Goal: Task Accomplishment & Management: Use online tool/utility

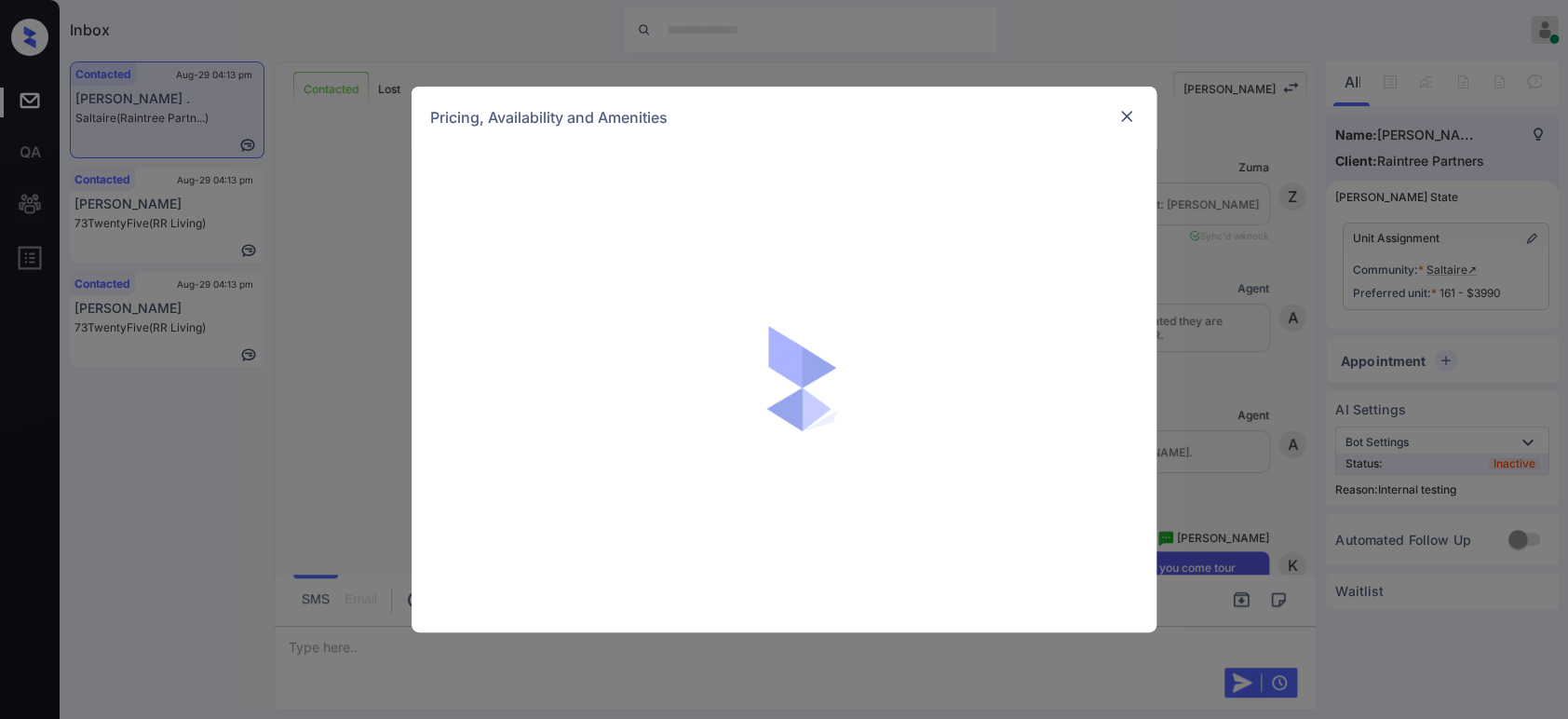
scroll to position [3639, 0]
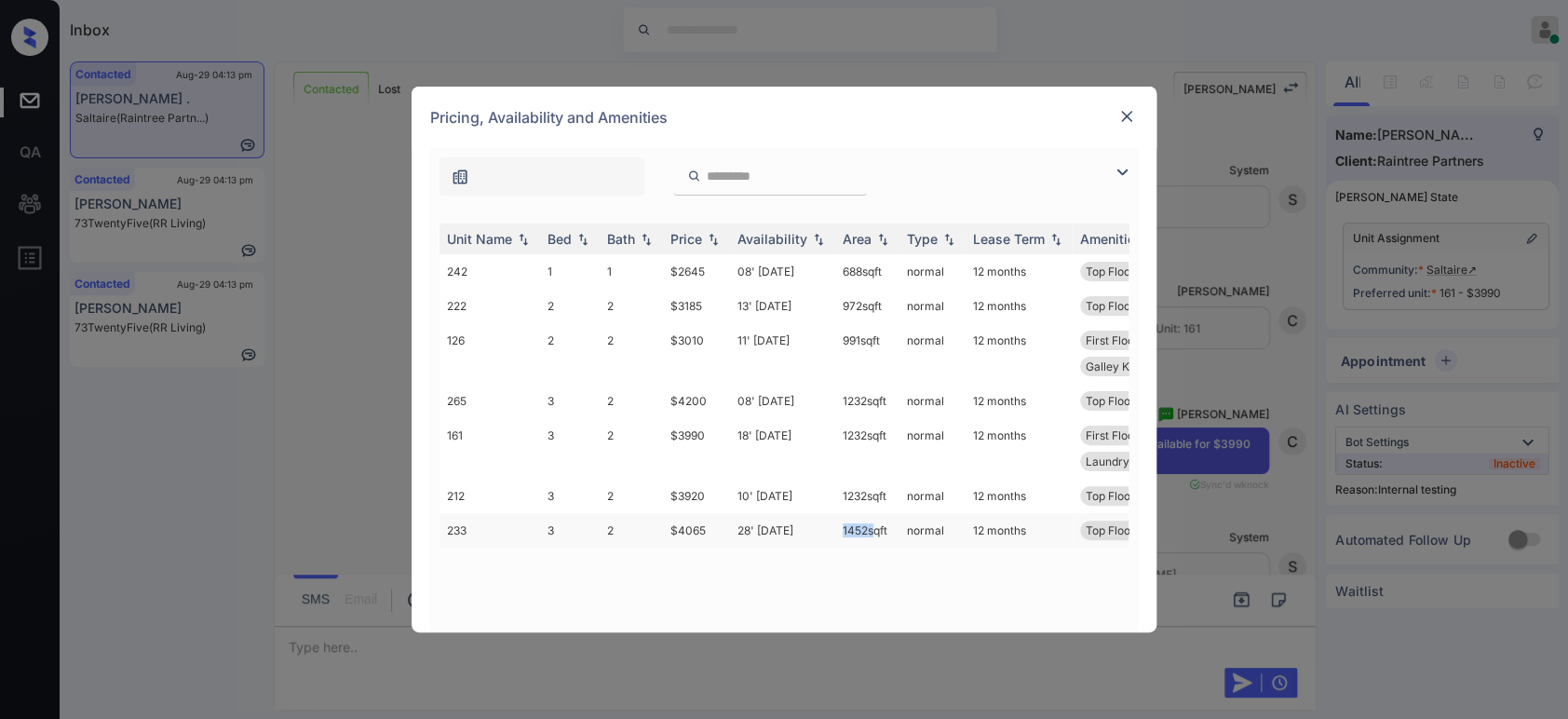
drag, startPoint x: 869, startPoint y: 534, endPoint x: 840, endPoint y: 536, distance: 29.1
click at [840, 536] on td "1452 sqft" at bounding box center [867, 531] width 64 height 34
copy td "1452"
click at [1126, 129] on div at bounding box center [1126, 116] width 22 height 24
click at [1125, 120] on img at bounding box center [1127, 116] width 19 height 19
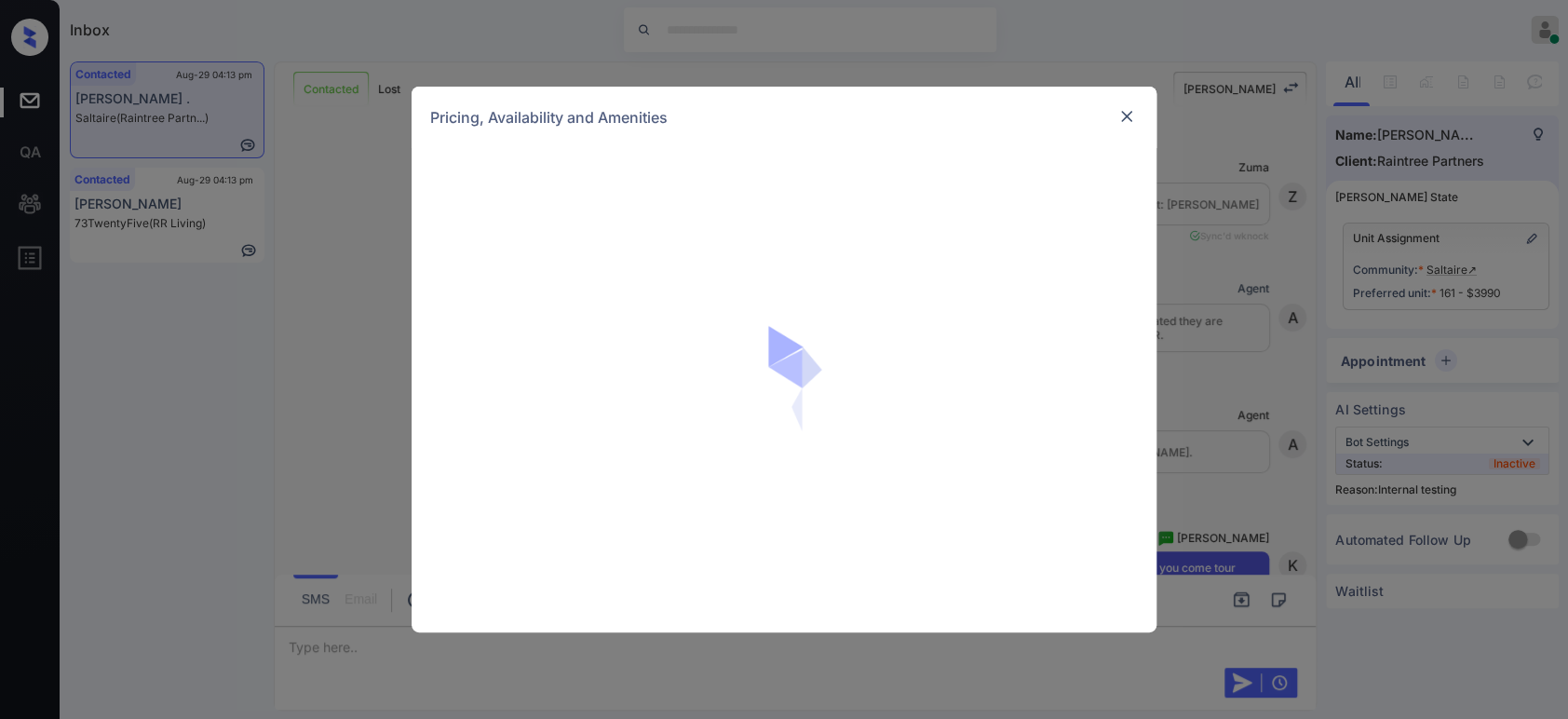
scroll to position [4378, 0]
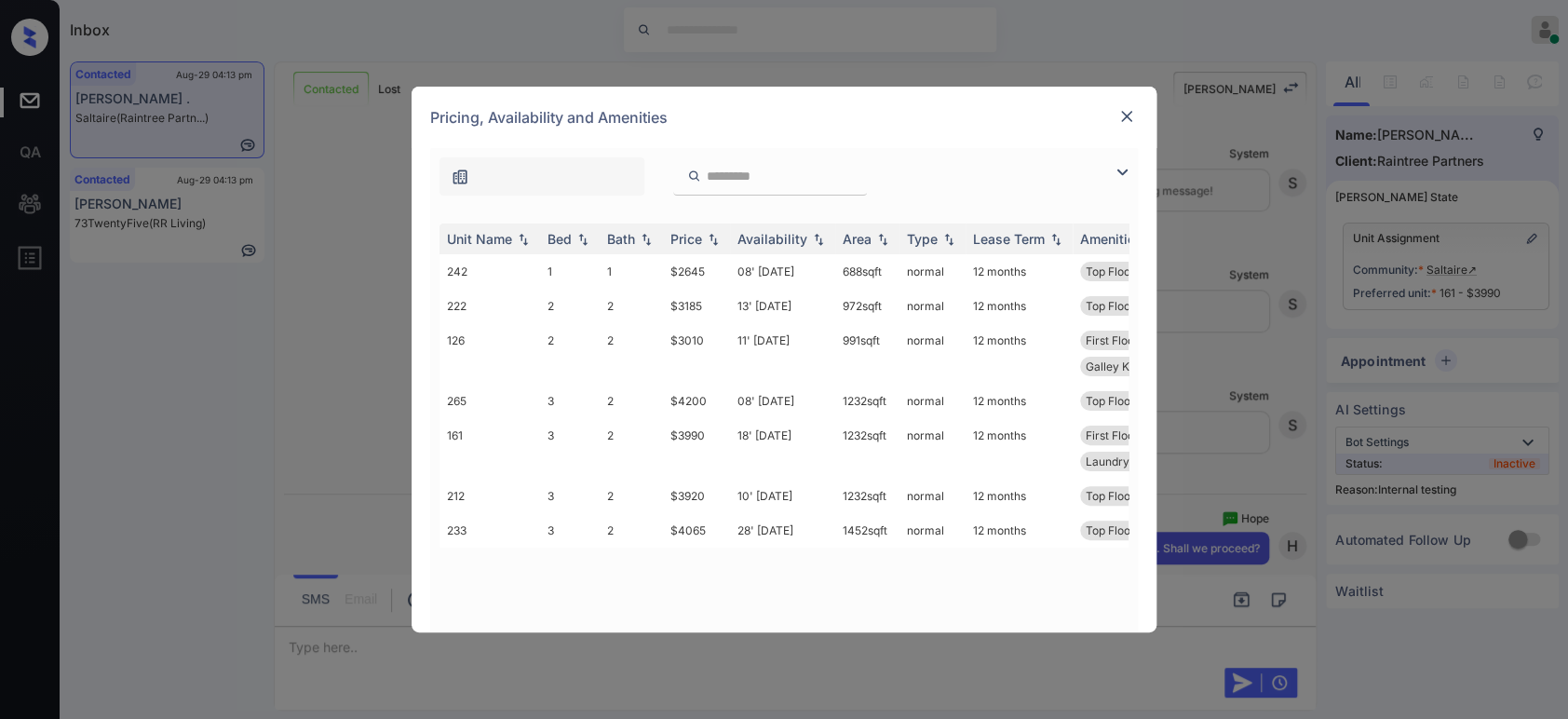
click at [1125, 123] on img at bounding box center [1127, 116] width 19 height 19
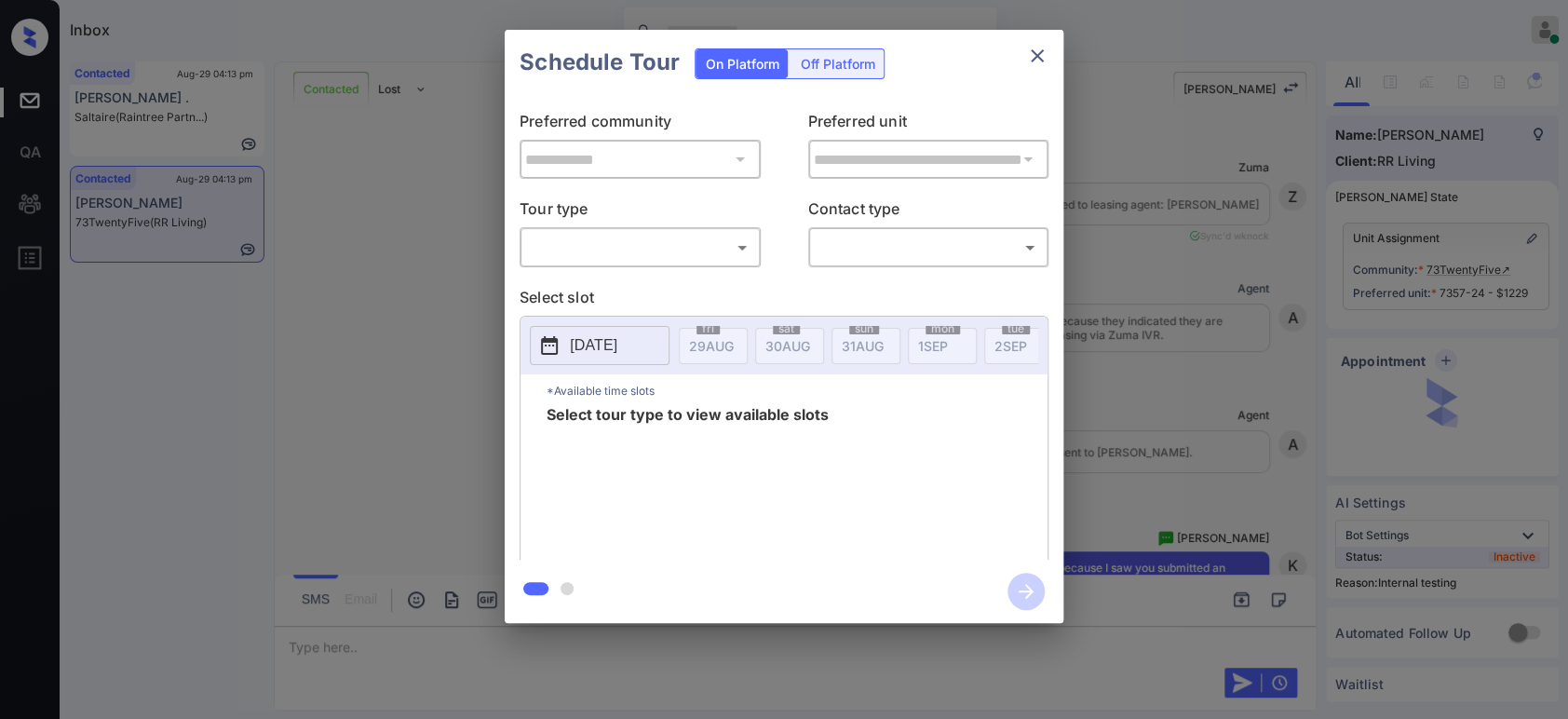
scroll to position [9297, 0]
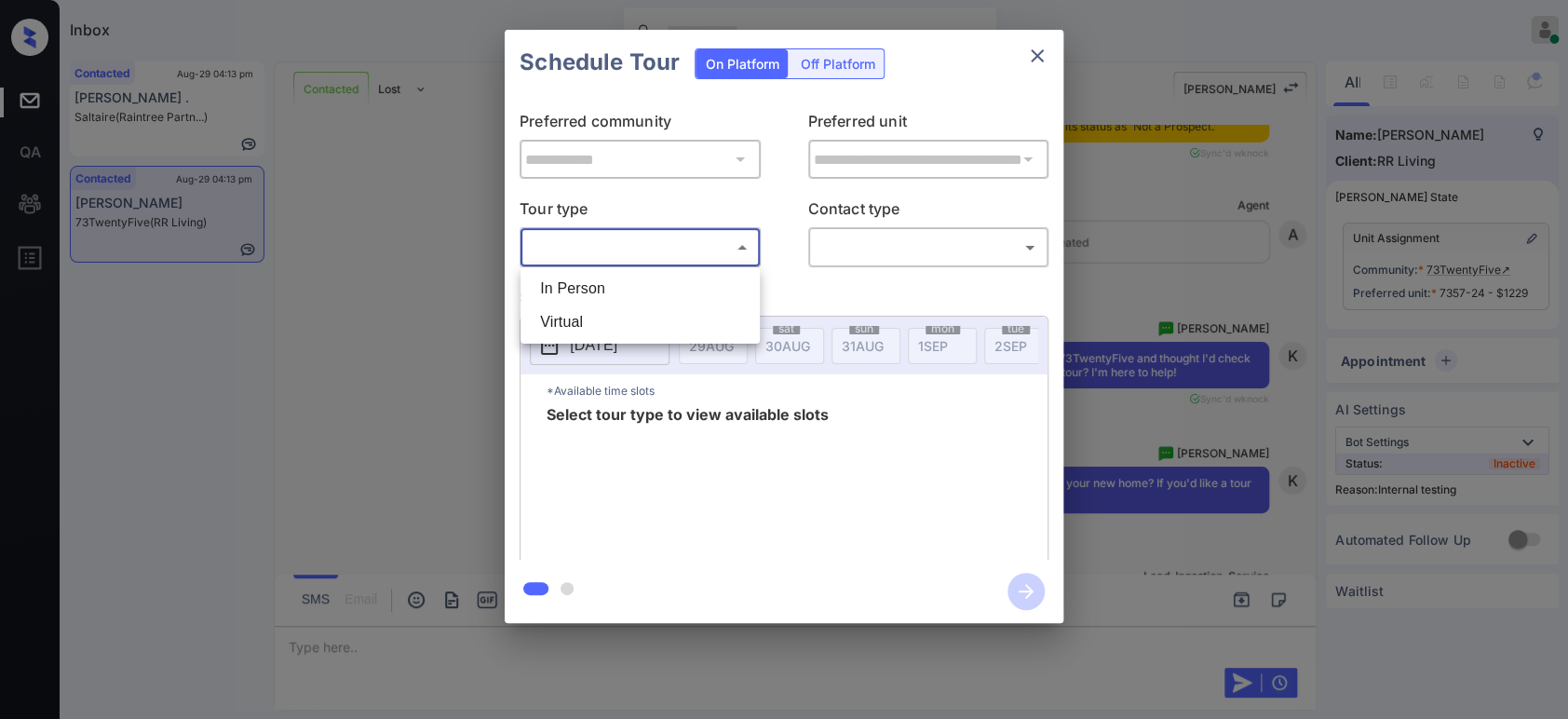
click at [643, 258] on body "Inbox Hope Jatap Online Set yourself offline Set yourself on break Profile Swit…" at bounding box center [784, 359] width 1568 height 719
click at [618, 284] on li "In Person" at bounding box center [639, 288] width 230 height 33
type input "********"
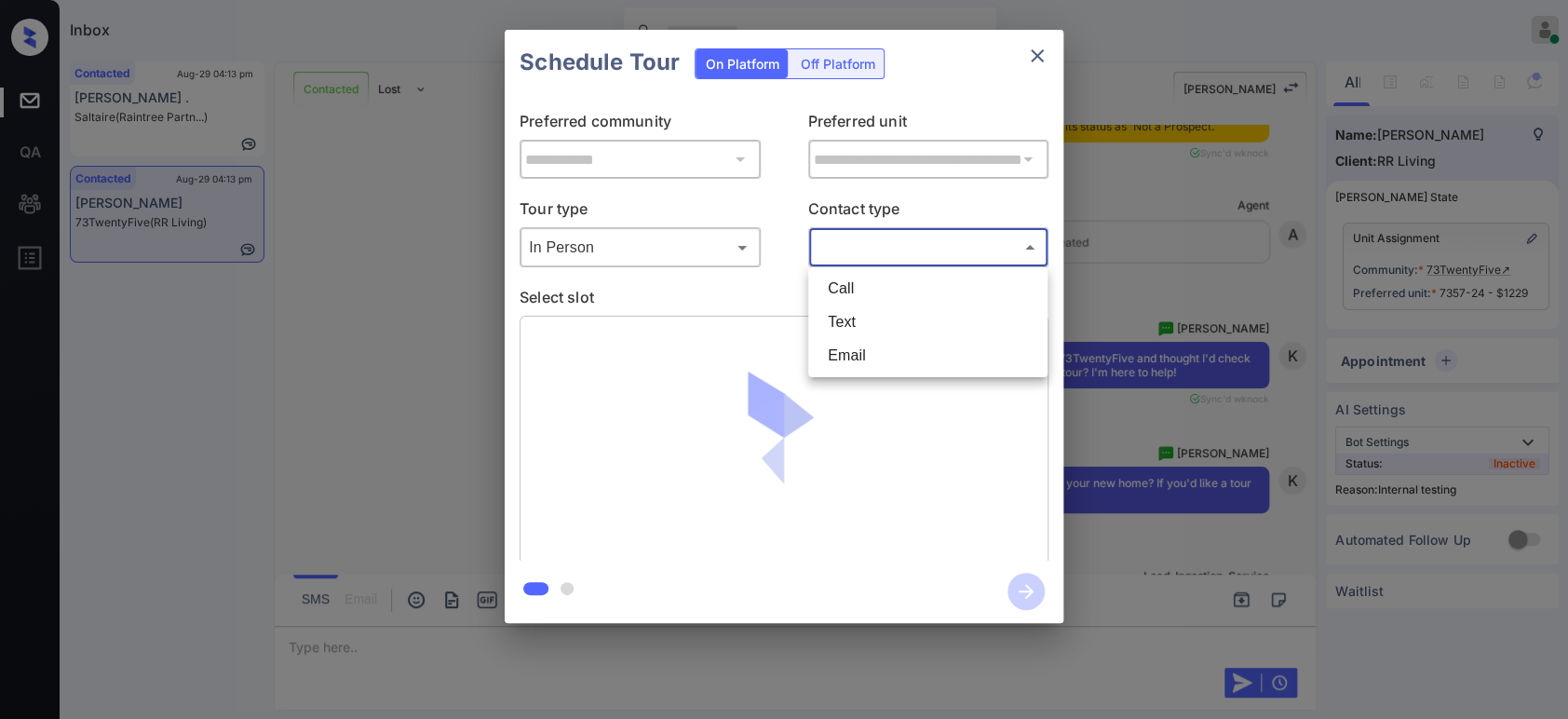
click at [940, 250] on body "Inbox Hope Jatap Online Set yourself offline Set yourself on break Profile Swit…" at bounding box center [784, 359] width 1568 height 719
click at [899, 326] on li "Text" at bounding box center [928, 322] width 230 height 33
type input "****"
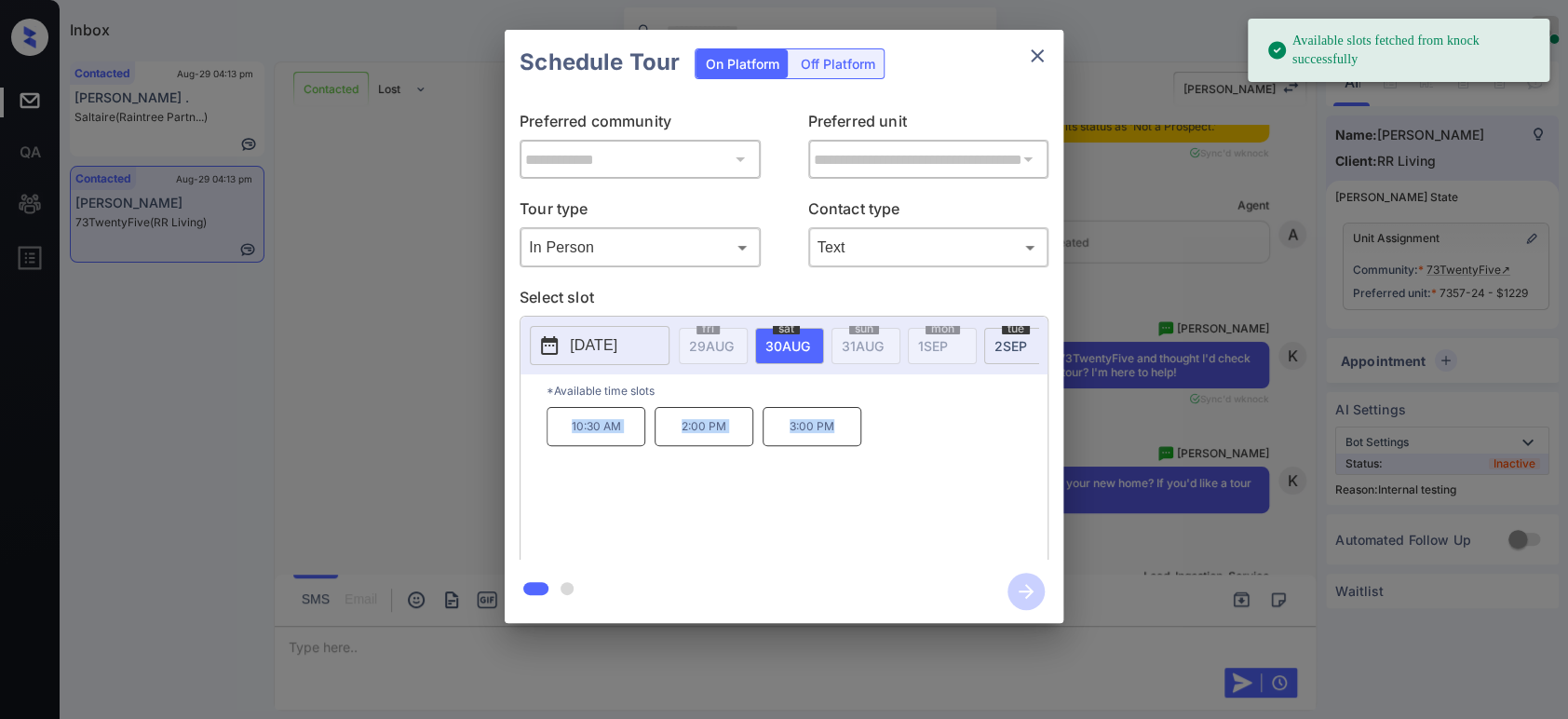
drag, startPoint x: 855, startPoint y: 425, endPoint x: 554, endPoint y: 444, distance: 301.6
click at [554, 444] on div "10:30 AM 2:00 PM 3:00 PM" at bounding box center [797, 481] width 501 height 149
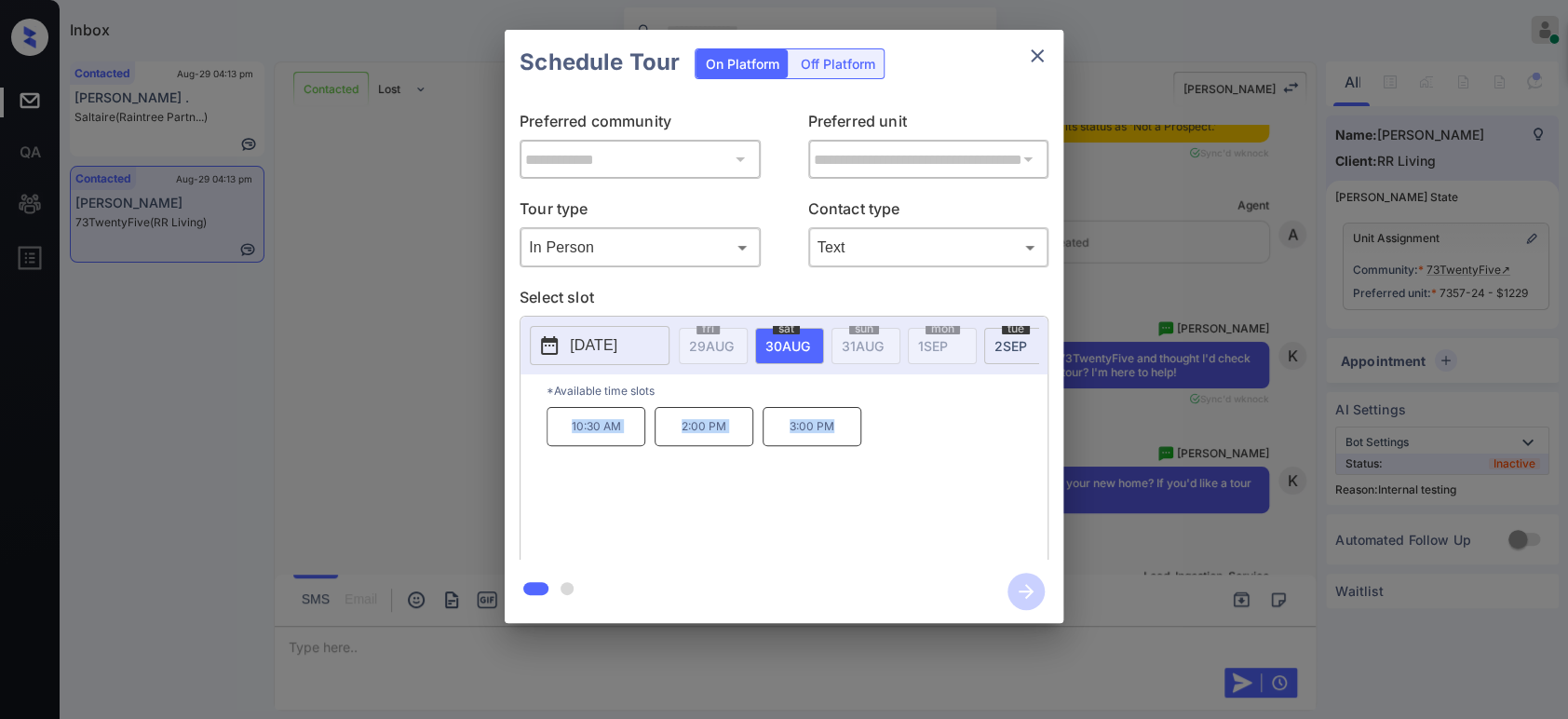
copy div "10:30 AM 2:00 PM 3:00 PM"
click at [1160, 392] on div "**********" at bounding box center [784, 327] width 1568 height 653
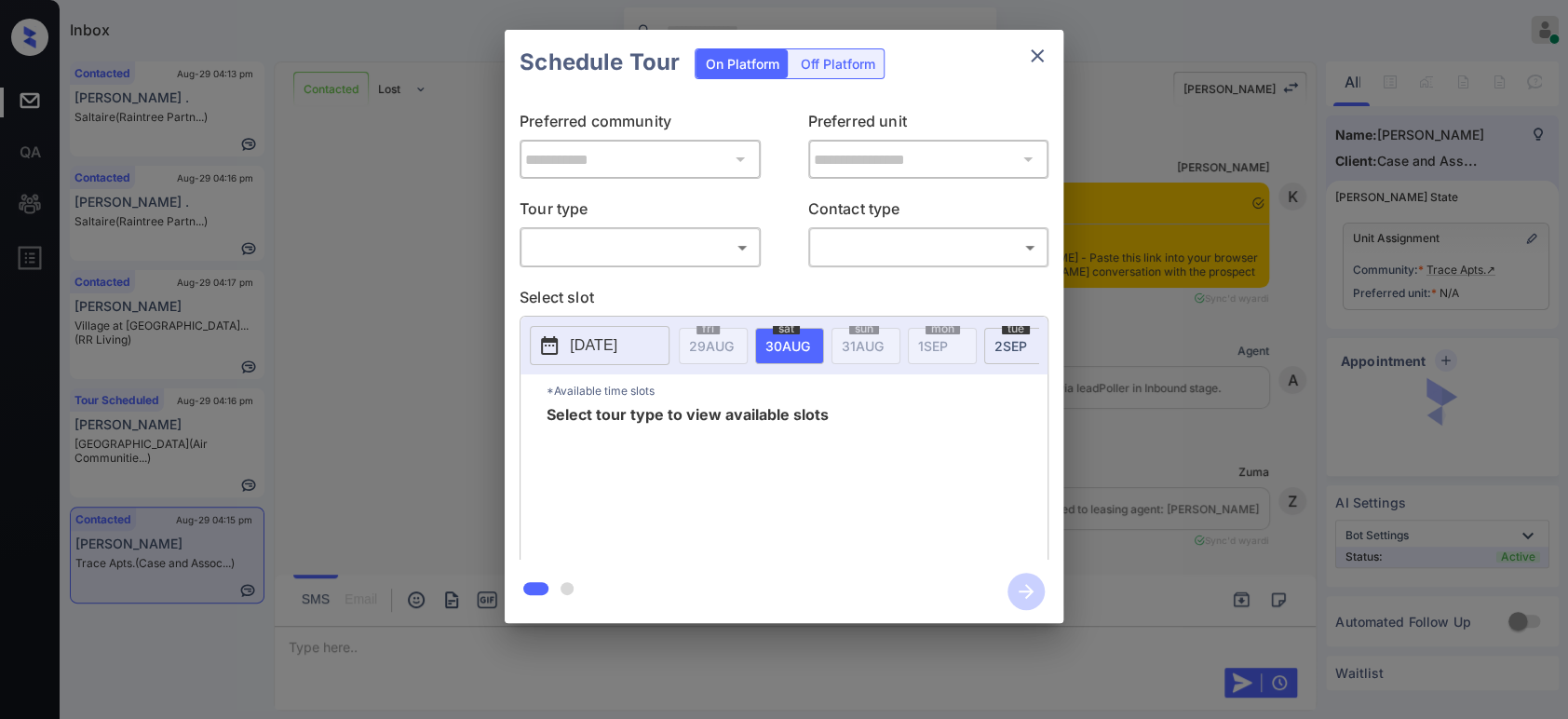
scroll to position [1302, 0]
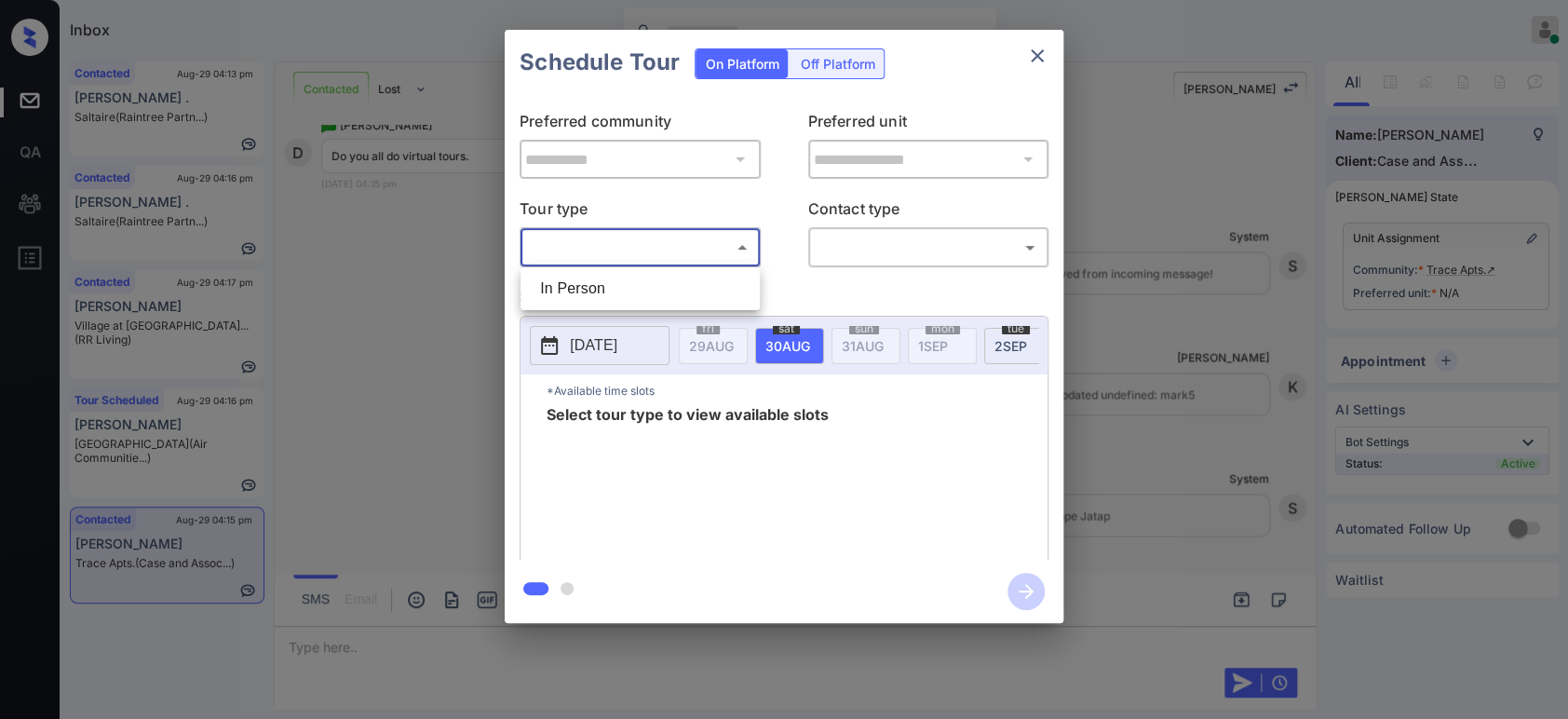
click at [612, 249] on body "Inbox Hope Jatap Online Set yourself offline Set yourself on break Profile Swit…" at bounding box center [784, 359] width 1568 height 719
click at [1171, 349] on div at bounding box center [784, 359] width 1568 height 719
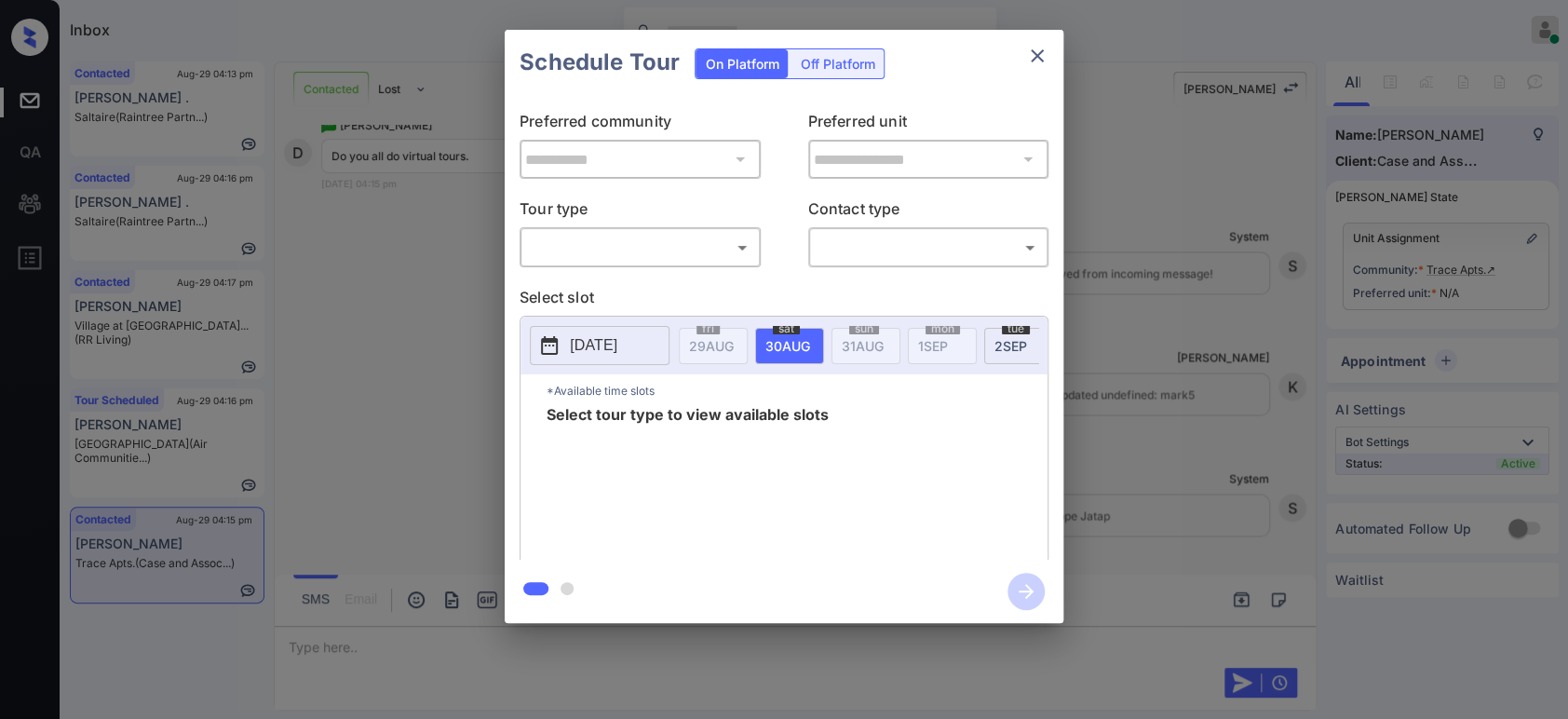
click at [1171, 349] on div "**********" at bounding box center [784, 327] width 1568 height 653
